Goal: Information Seeking & Learning: Learn about a topic

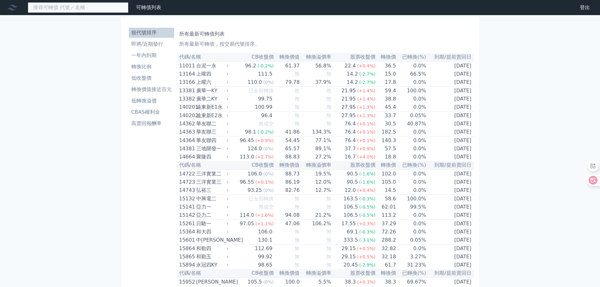
click at [67, 9] on input at bounding box center [78, 7] width 101 height 11
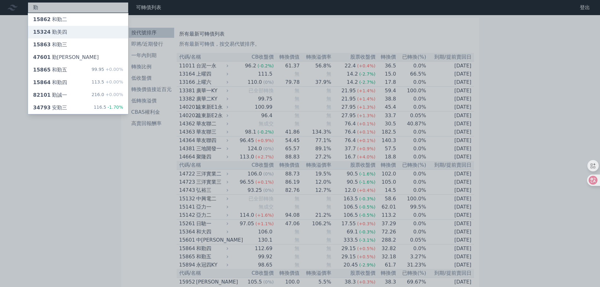
type input "勤"
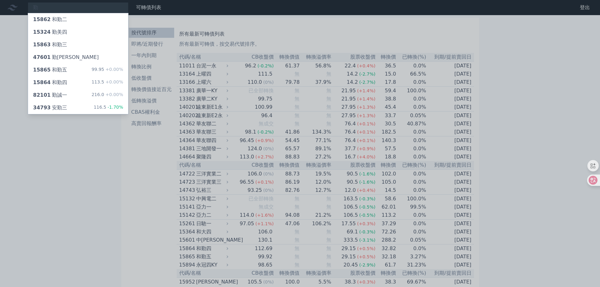
click at [40, 31] on span "15324" at bounding box center [42, 32] width 18 height 6
drag, startPoint x: 425, startPoint y: 26, endPoint x: 422, endPoint y: 26, distance: 3.2
click at [424, 26] on div at bounding box center [300, 143] width 600 height 287
click at [72, 8] on div "勤 15862 和勤二 15324 勤美四 15863 和勤三 47601 勤凱一 15865 和勤五 99.95 +0.00% 15864 和勤四 113.…" at bounding box center [78, 7] width 101 height 11
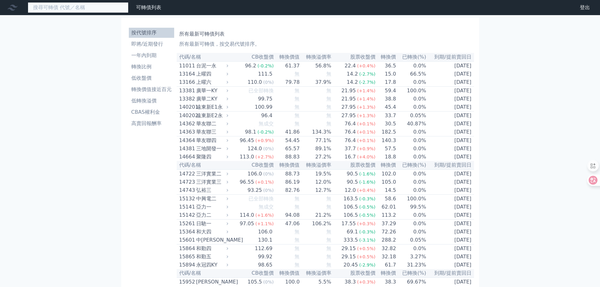
click at [90, 7] on input at bounding box center [78, 7] width 101 height 11
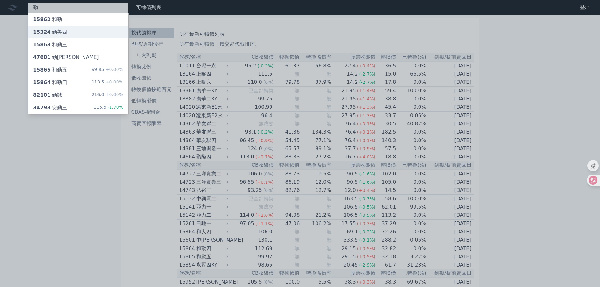
type input "勤"
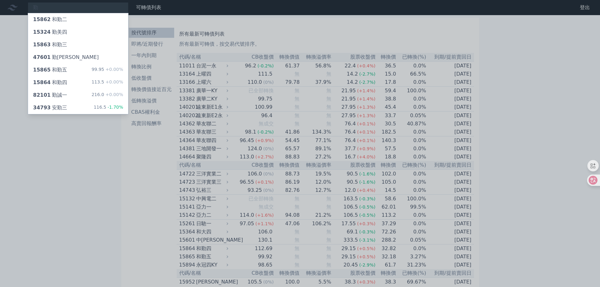
click at [45, 33] on span "15324" at bounding box center [42, 32] width 18 height 6
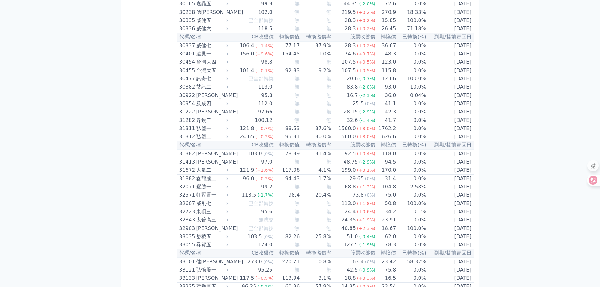
scroll to position [977, 0]
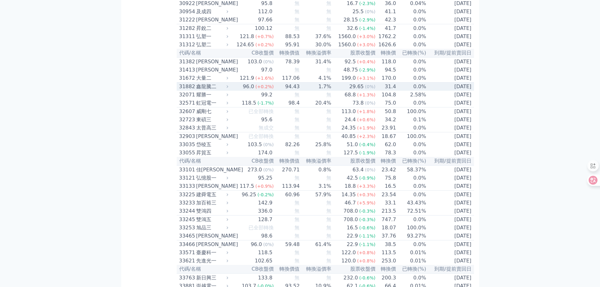
click at [181, 90] on div "31882" at bounding box center [186, 87] width 15 height 8
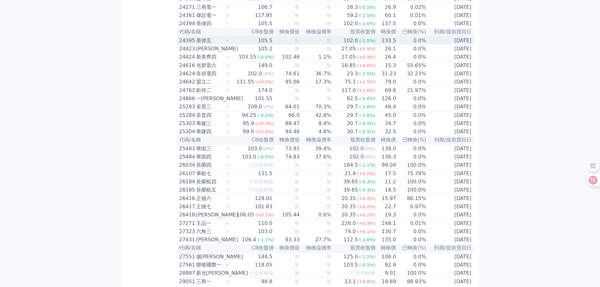
scroll to position [567, 0]
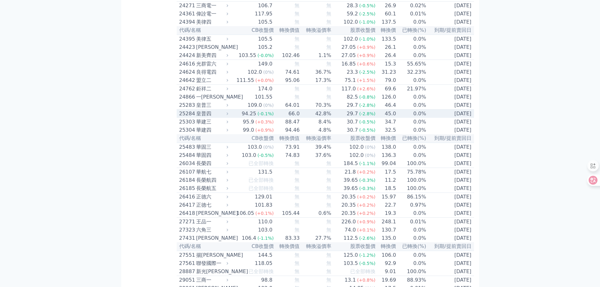
click at [185, 118] on div "25284" at bounding box center [186, 114] width 15 height 8
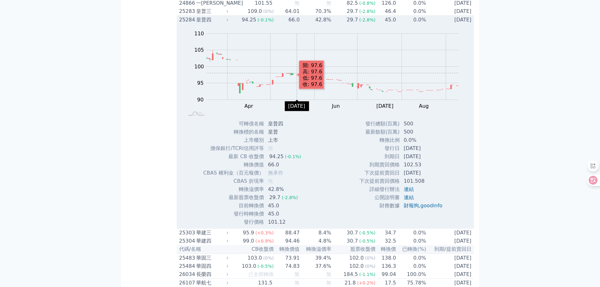
scroll to position [662, 0]
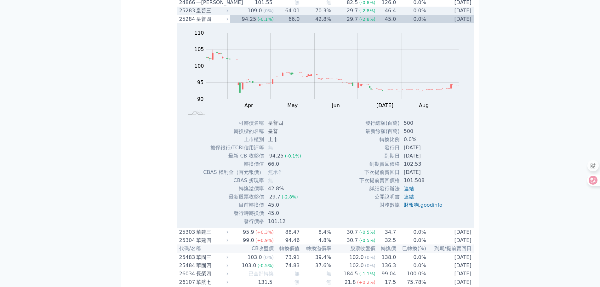
click at [183, 15] on div "25283" at bounding box center [186, 11] width 15 height 8
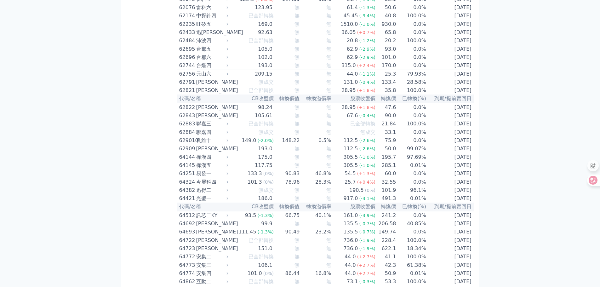
scroll to position [3055, 0]
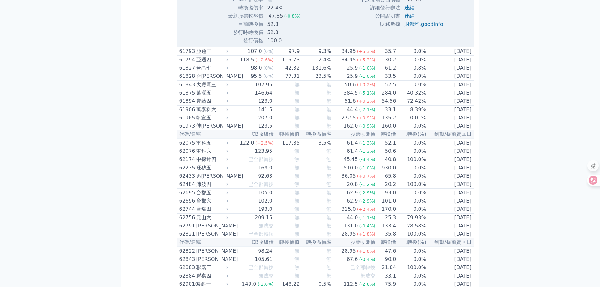
scroll to position [3086, 0]
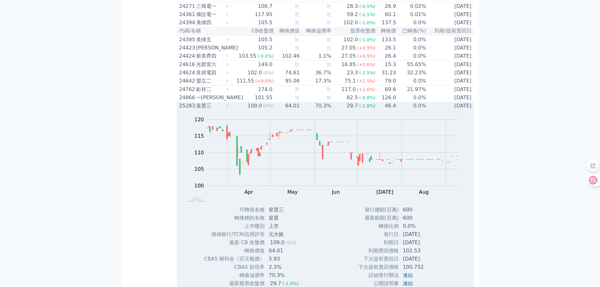
scroll to position [690, 0]
